Goal: Transaction & Acquisition: Purchase product/service

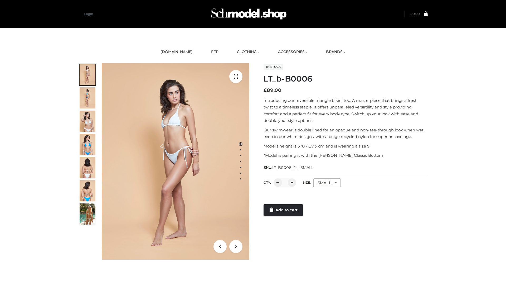
click at [284, 210] on link "Add to cart" at bounding box center [283, 210] width 39 height 12
